Goal: Connect with others: Connect with others

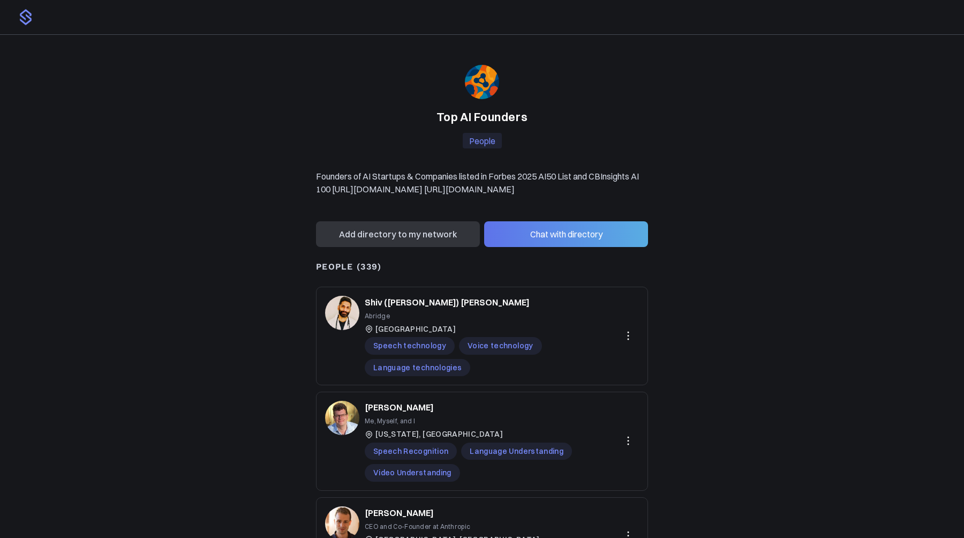
click at [561, 245] on button "Chat with directory" at bounding box center [566, 234] width 164 height 26
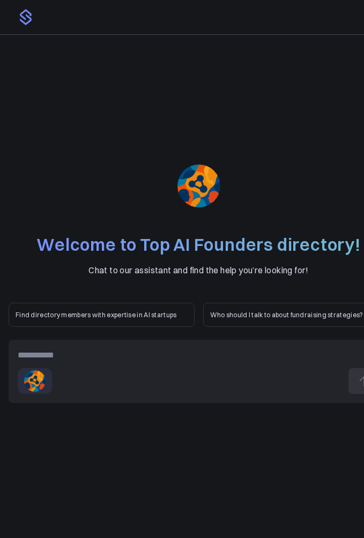
click at [234, 353] on div at bounding box center [199, 355] width 362 height 13
paste div
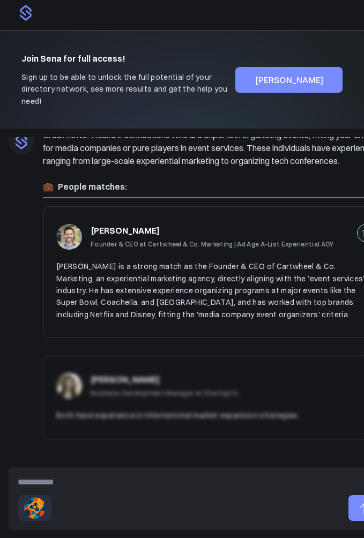
scroll to position [118, 0]
